Goal: Information Seeking & Learning: Learn about a topic

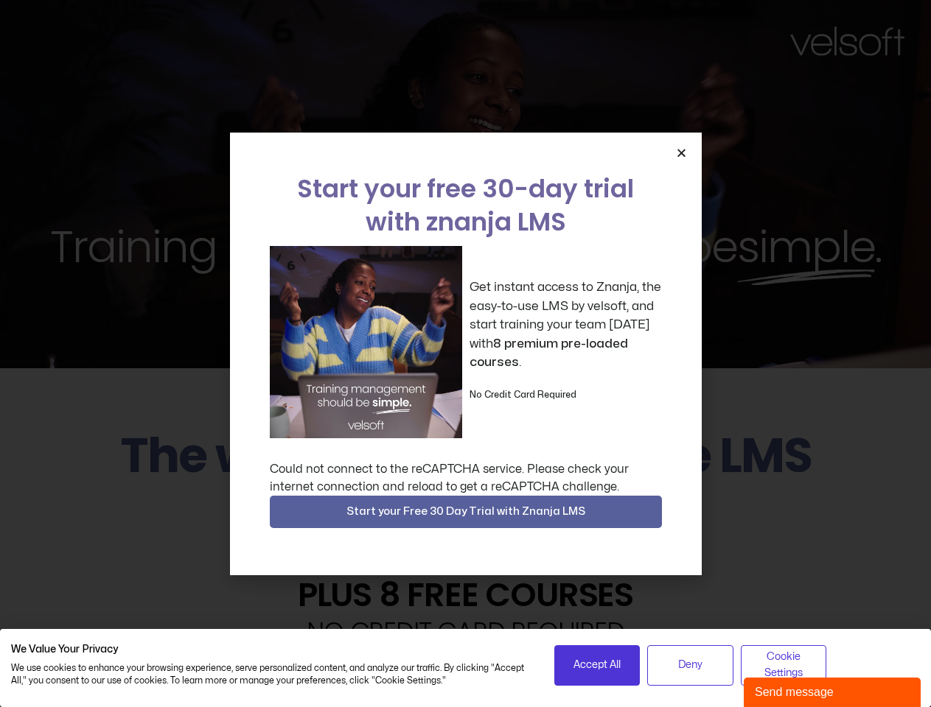
click at [465, 354] on div "Get instant access to Znanja, the easy-to-use LMS by velsoft, and start trainin…" at bounding box center [466, 342] width 392 height 192
click at [681, 153] on icon "Close" at bounding box center [681, 152] width 11 height 11
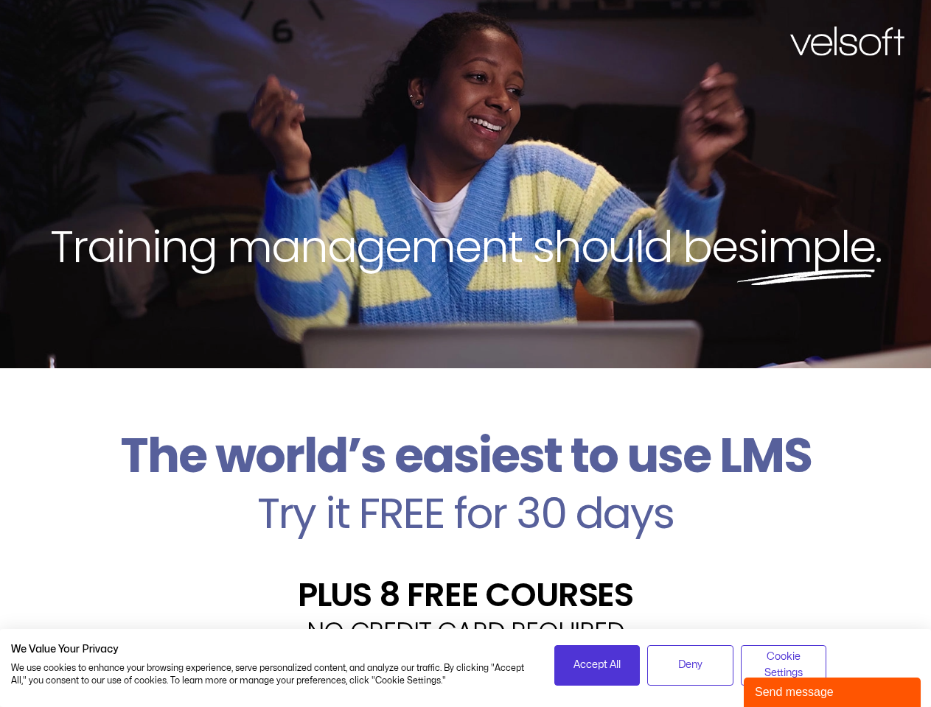
click at [466, 512] on h2 "Try it FREE for 30 days" at bounding box center [465, 513] width 908 height 43
click at [597, 665] on span "Accept All" at bounding box center [596, 665] width 47 height 16
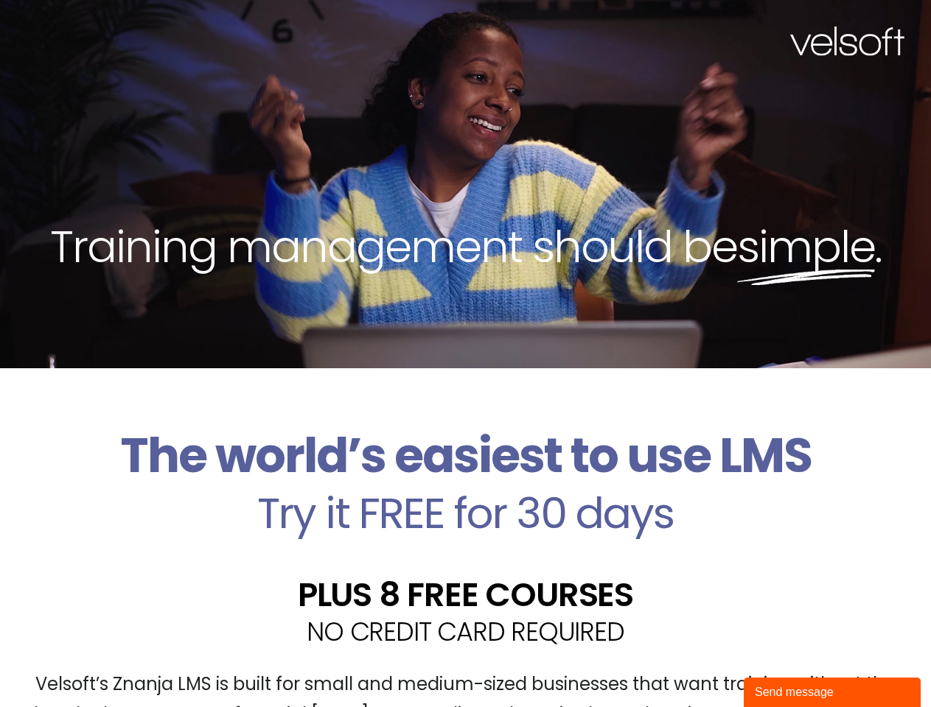
click at [690, 665] on div "Velsoft’s Znanja LMS is built for small and medium-sized businesses that want t…" at bounding box center [465, 706] width 908 height 108
click at [783, 665] on div "Velsoft’s Znanja LMS is built for small and medium-sized businesses that want t…" at bounding box center [465, 706] width 908 height 108
